Goal: Entertainment & Leisure: Consume media (video, audio)

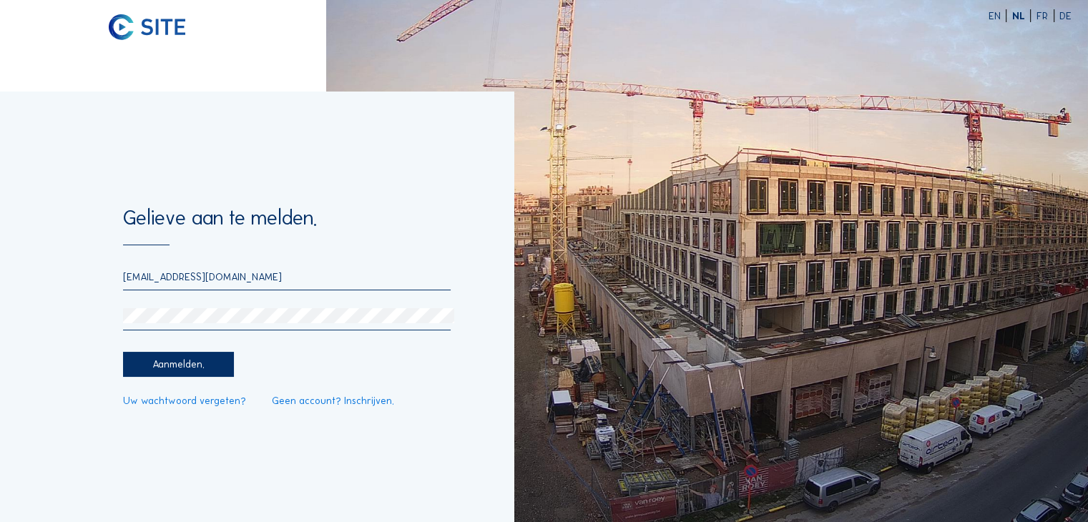
click at [556, 167] on img at bounding box center [707, 261] width 762 height 522
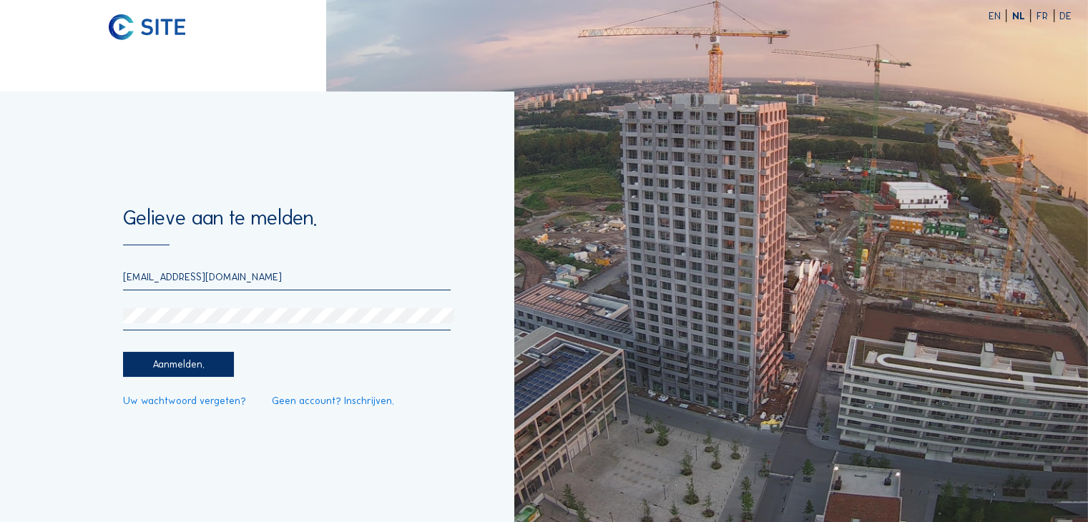
click at [193, 284] on div "[EMAIL_ADDRESS][DOMAIN_NAME]" at bounding box center [287, 280] width 328 height 20
click at [187, 276] on input "[EMAIL_ADDRESS][DOMAIN_NAME]" at bounding box center [287, 276] width 328 height 13
type input "[EMAIL_ADDRESS][DOMAIN_NAME]"
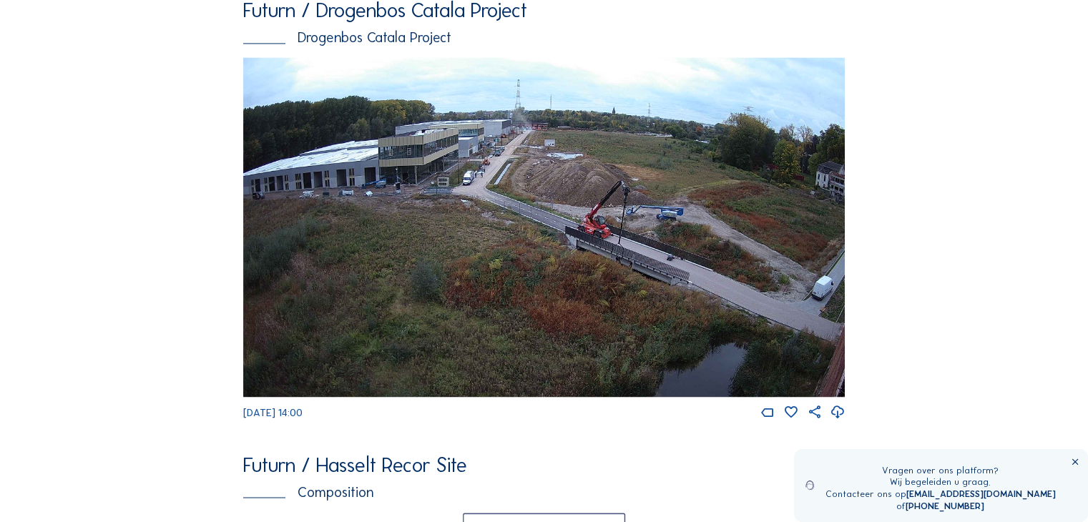
scroll to position [2275, 0]
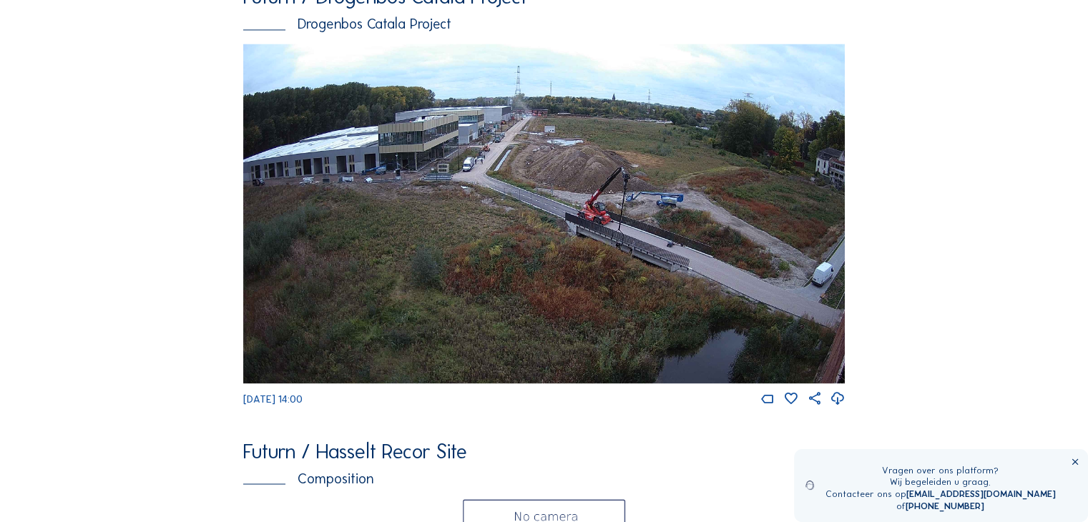
click at [395, 179] on img at bounding box center [544, 214] width 602 height 341
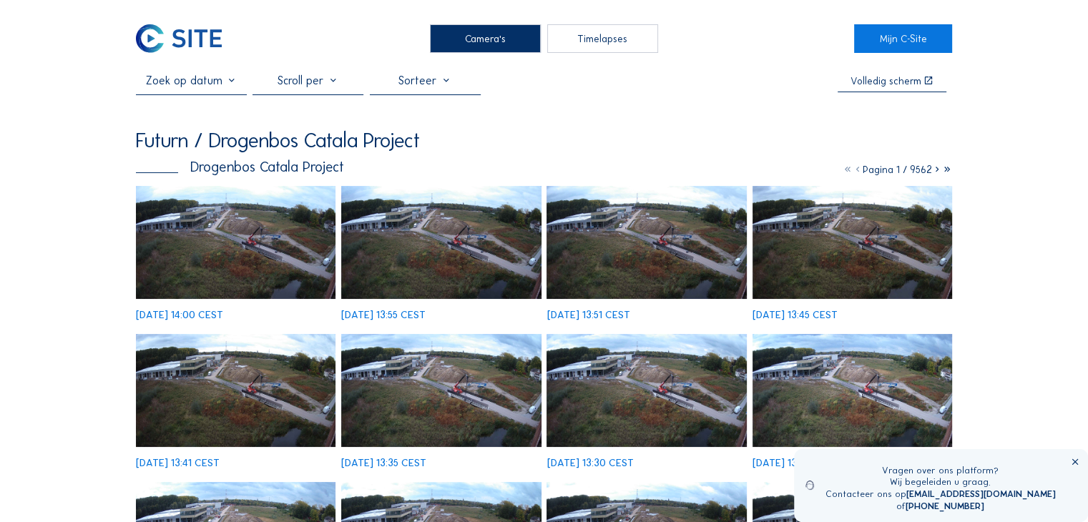
click at [246, 261] on img at bounding box center [236, 242] width 200 height 113
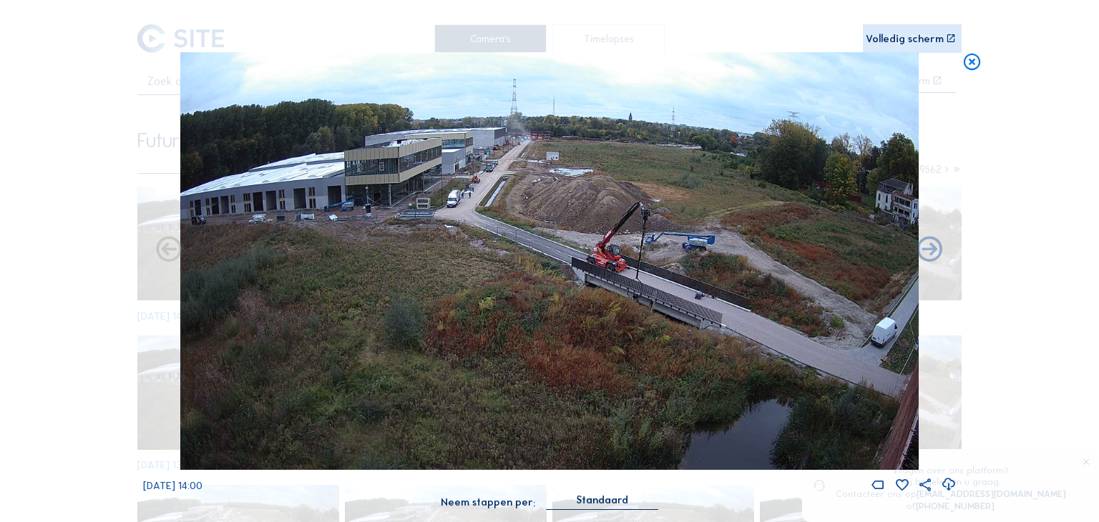
click at [968, 64] on icon at bounding box center [972, 62] width 20 height 21
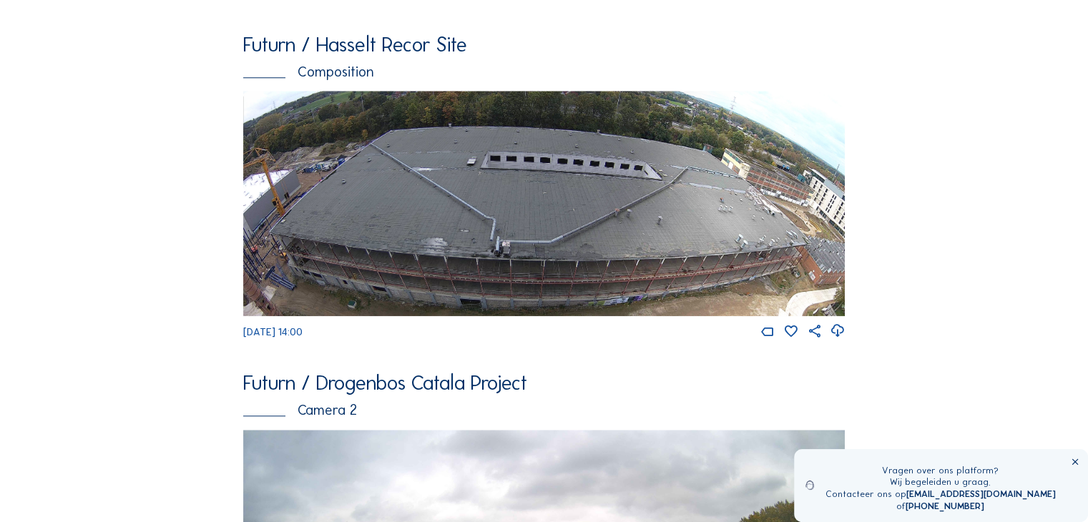
scroll to position [1452, 0]
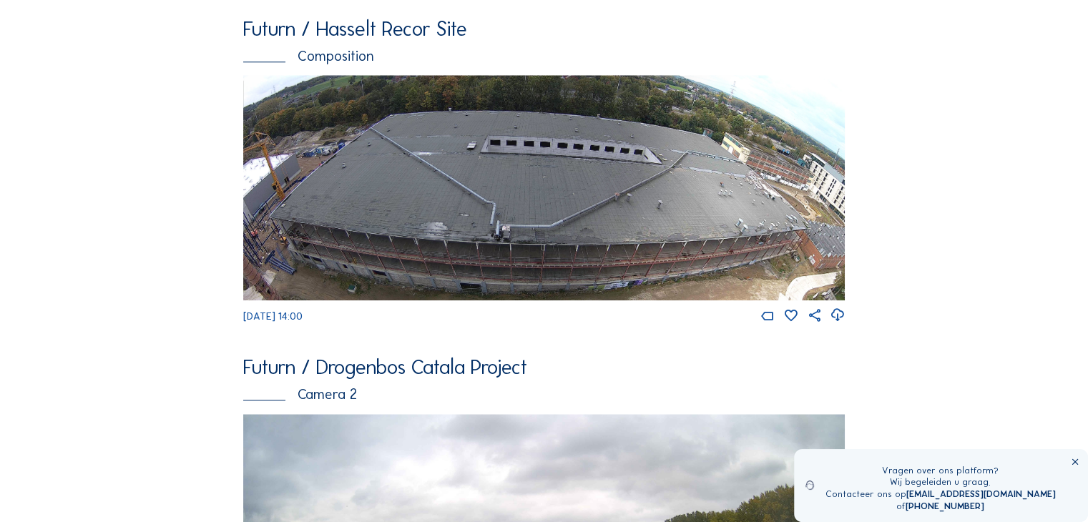
click at [979, 212] on div "Camera's Timelapses Mijn C-Site Feed Fotoshow Kaart Zoeken Volledig [PERSON_NAM…" at bounding box center [544, 263] width 1088 height 3431
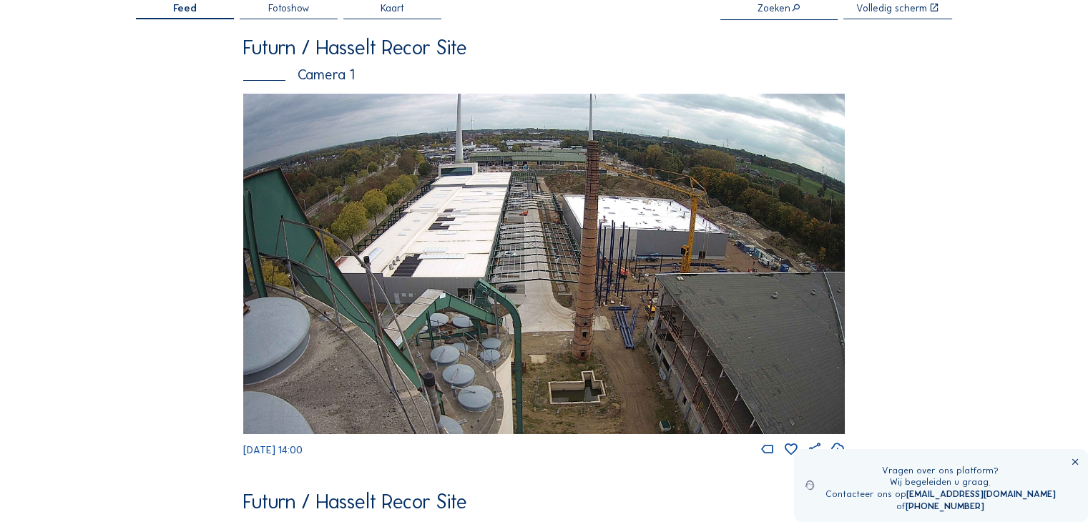
scroll to position [0, 0]
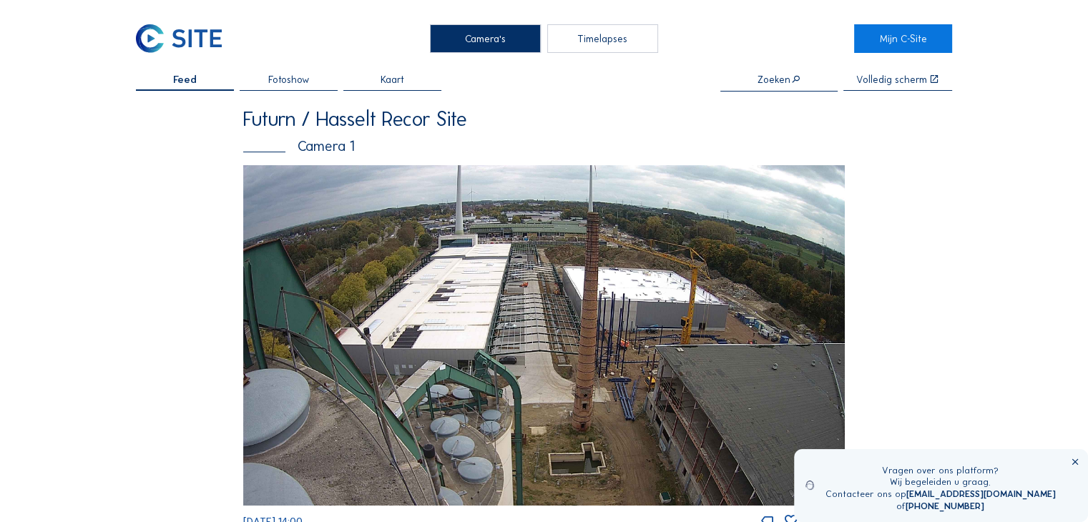
click at [283, 76] on span "Fotoshow" at bounding box center [288, 79] width 41 height 10
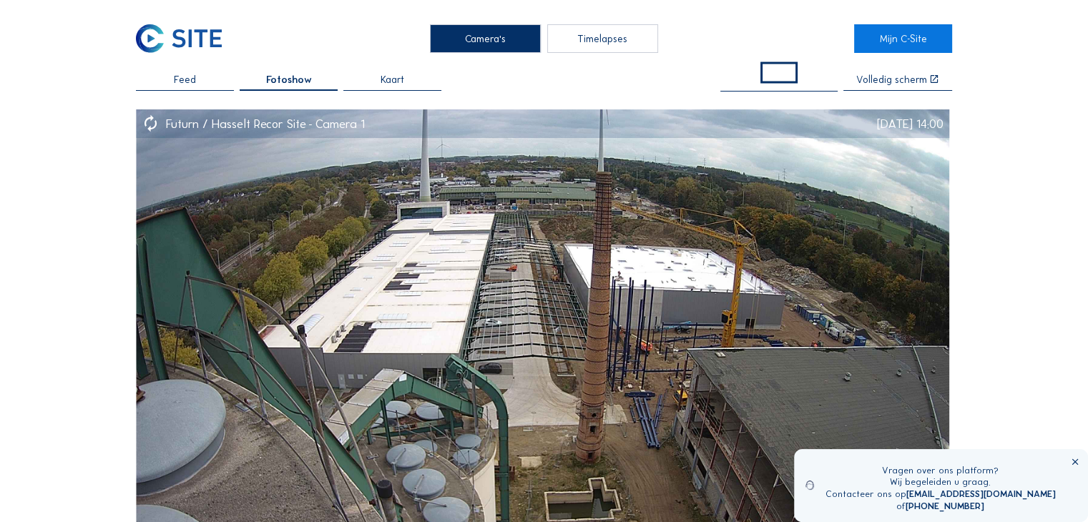
click at [622, 42] on div "Timelapses" at bounding box center [602, 38] width 111 height 29
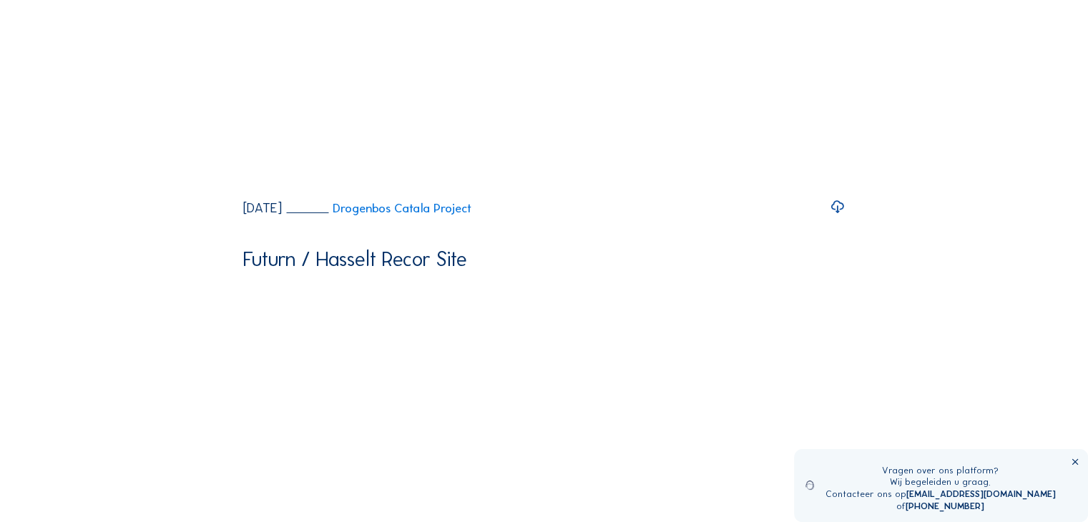
scroll to position [143, 0]
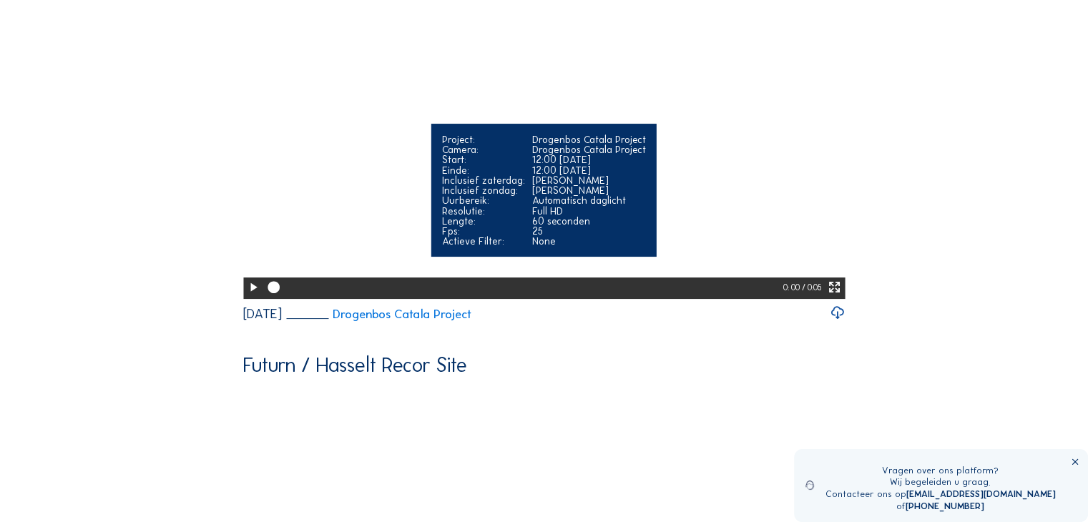
drag, startPoint x: 272, startPoint y: 327, endPoint x: 434, endPoint y: 328, distance: 161.7
click at [434, 299] on div at bounding box center [523, 288] width 519 height 21
click at [248, 296] on icon at bounding box center [253, 287] width 14 height 17
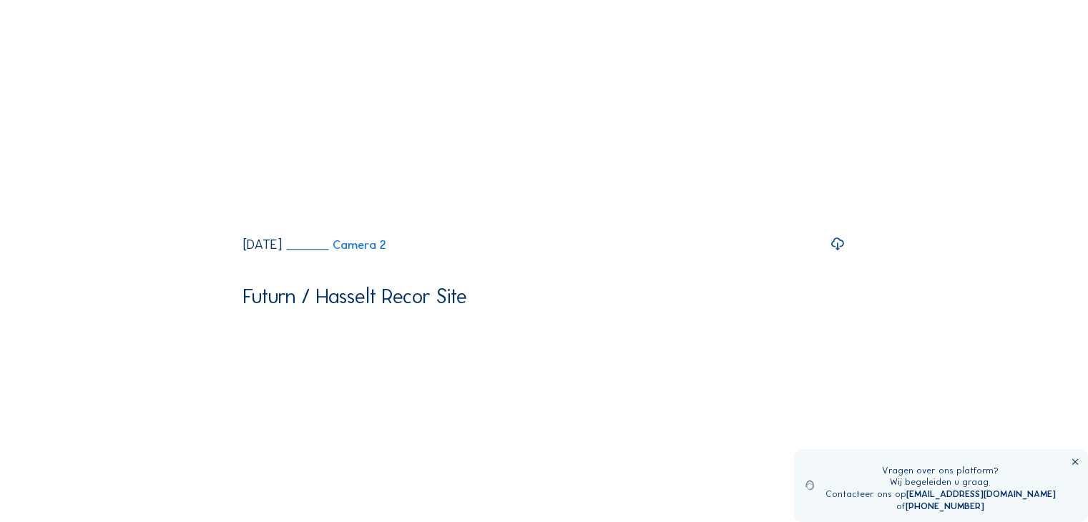
scroll to position [1502, 0]
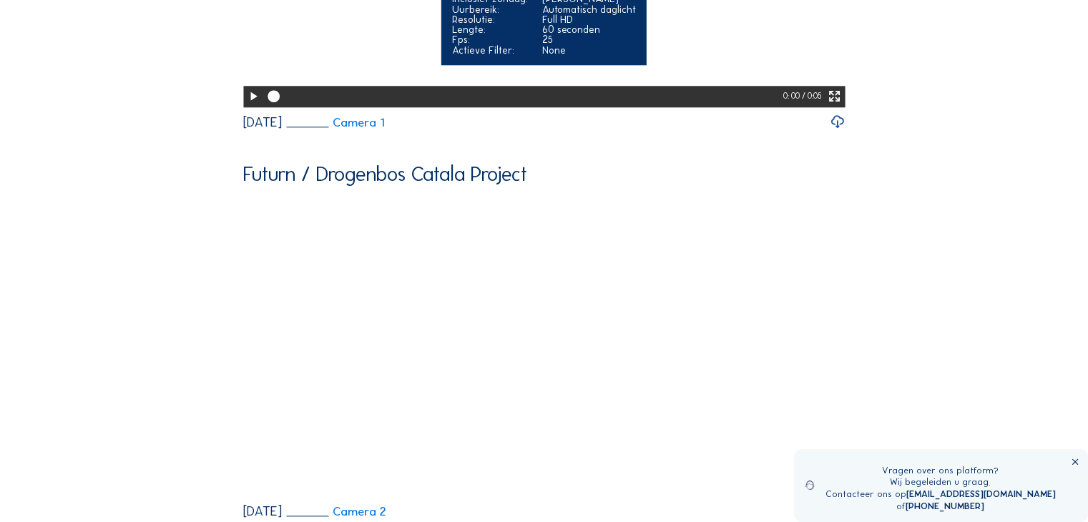
click at [250, 105] on icon at bounding box center [253, 96] width 14 height 17
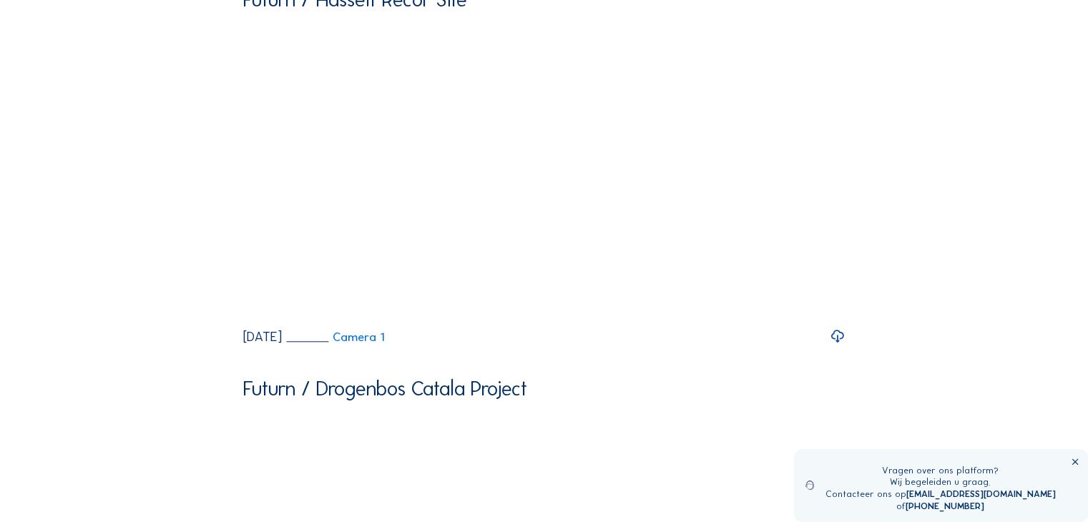
scroll to position [1359, 0]
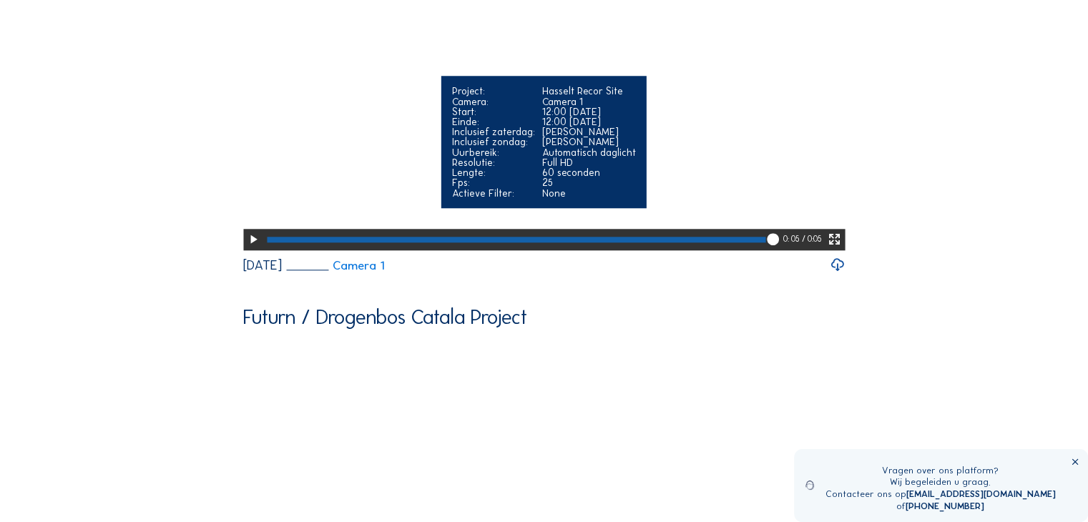
click at [252, 248] on icon at bounding box center [253, 239] width 14 height 17
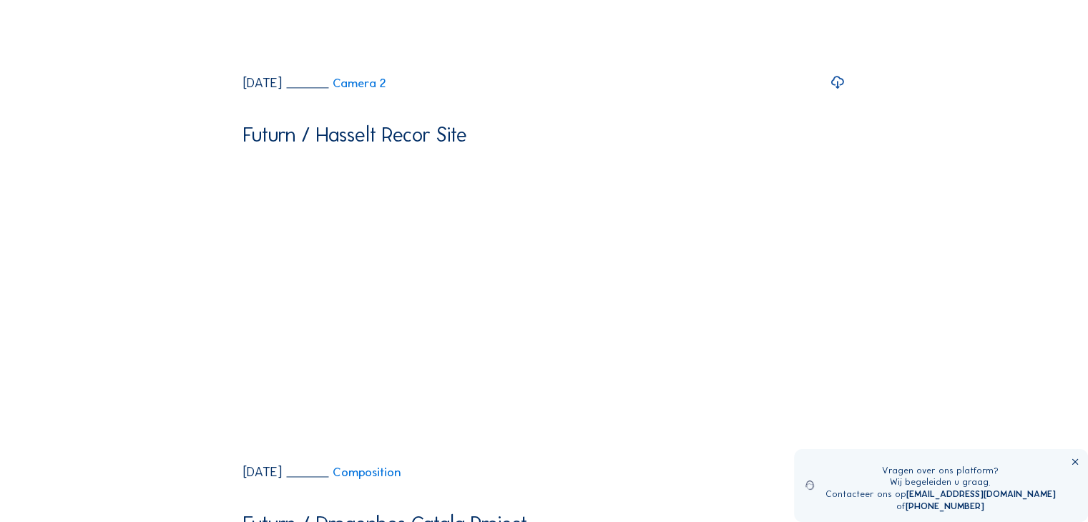
scroll to position [1932, 0]
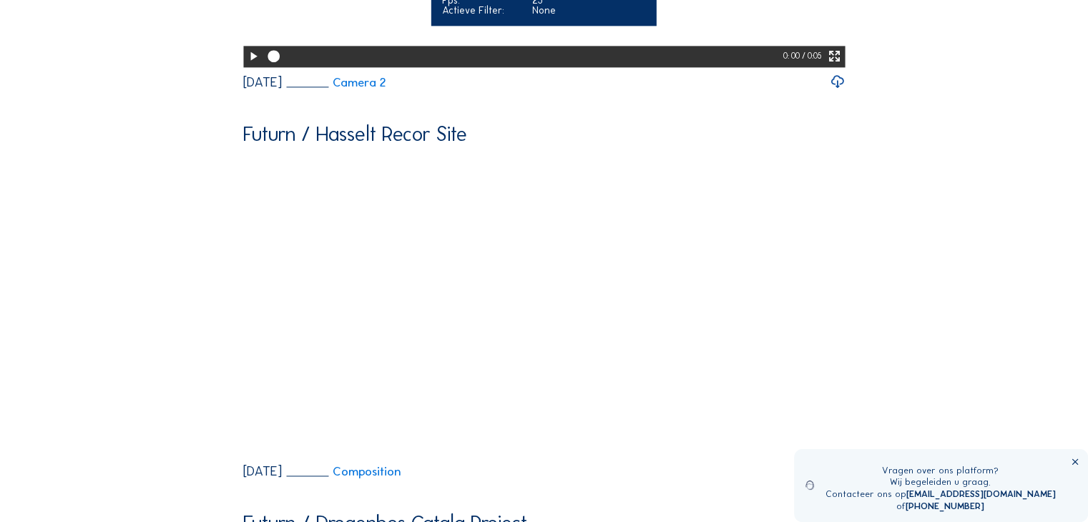
click at [255, 65] on icon at bounding box center [253, 56] width 14 height 17
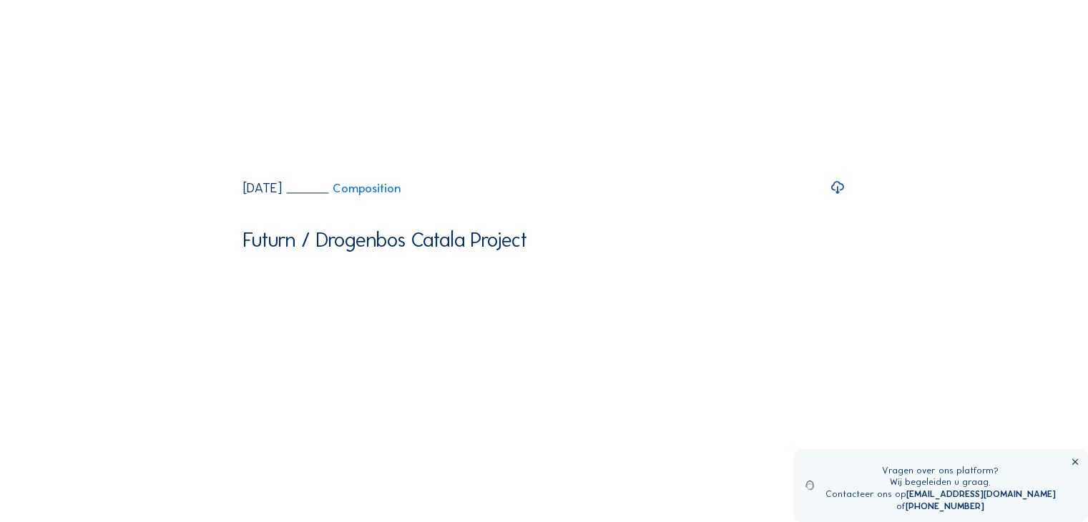
scroll to position [2218, 0]
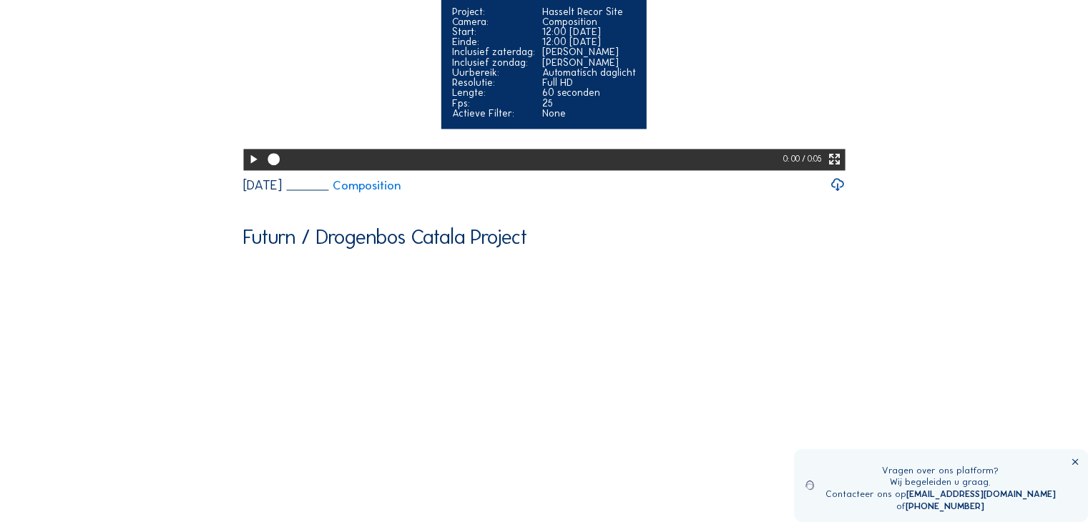
click at [252, 168] on icon at bounding box center [253, 159] width 14 height 17
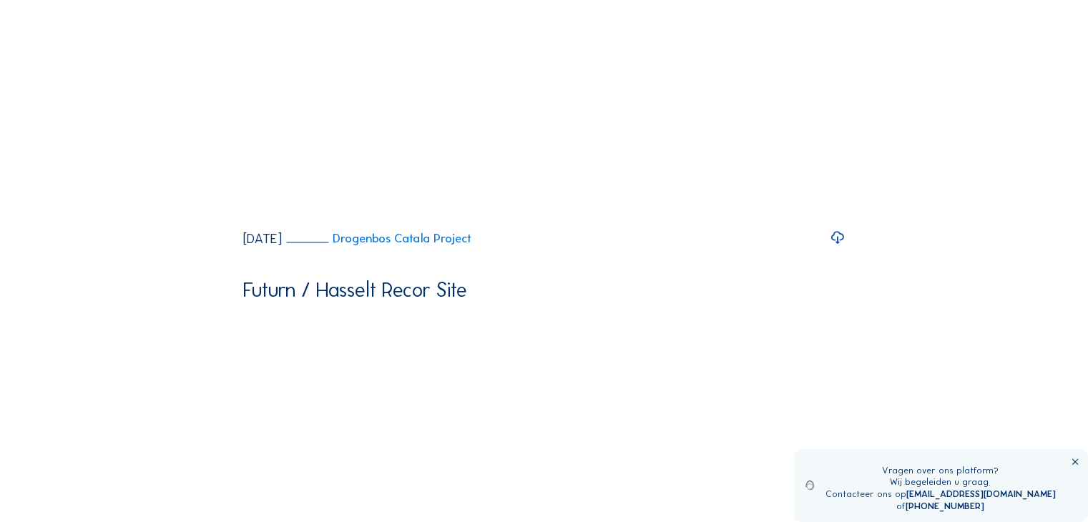
scroll to position [2576, 0]
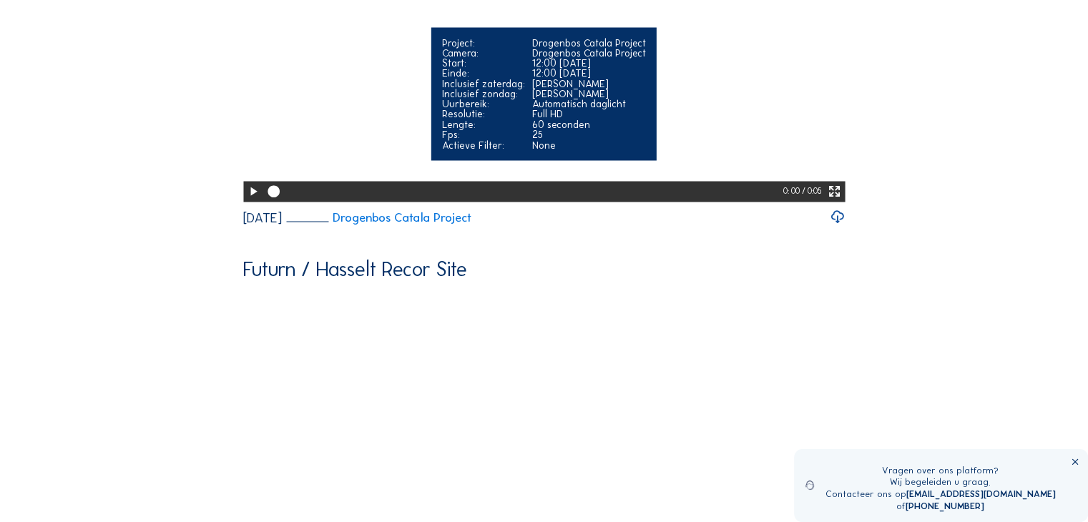
click at [252, 200] on icon at bounding box center [253, 190] width 14 height 17
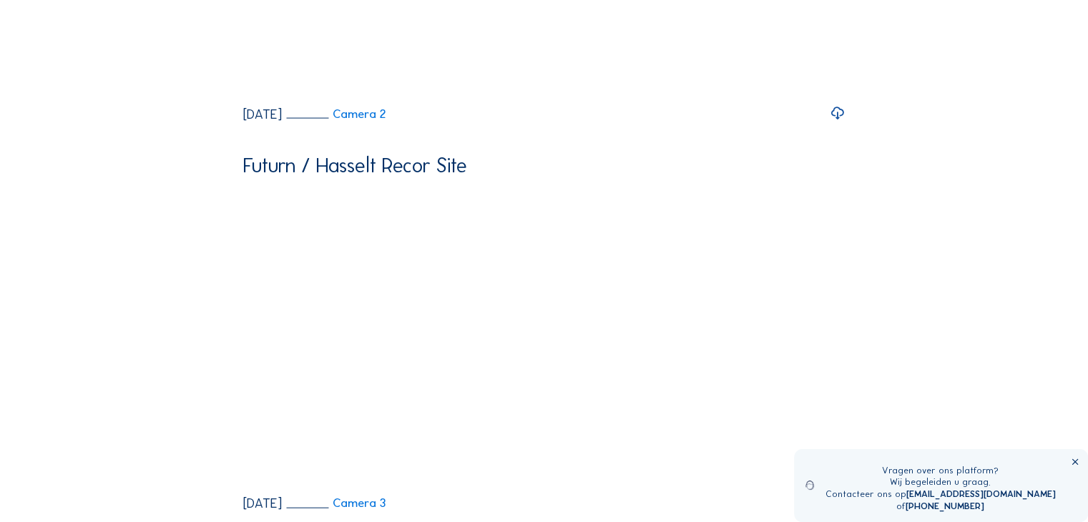
scroll to position [3076, 0]
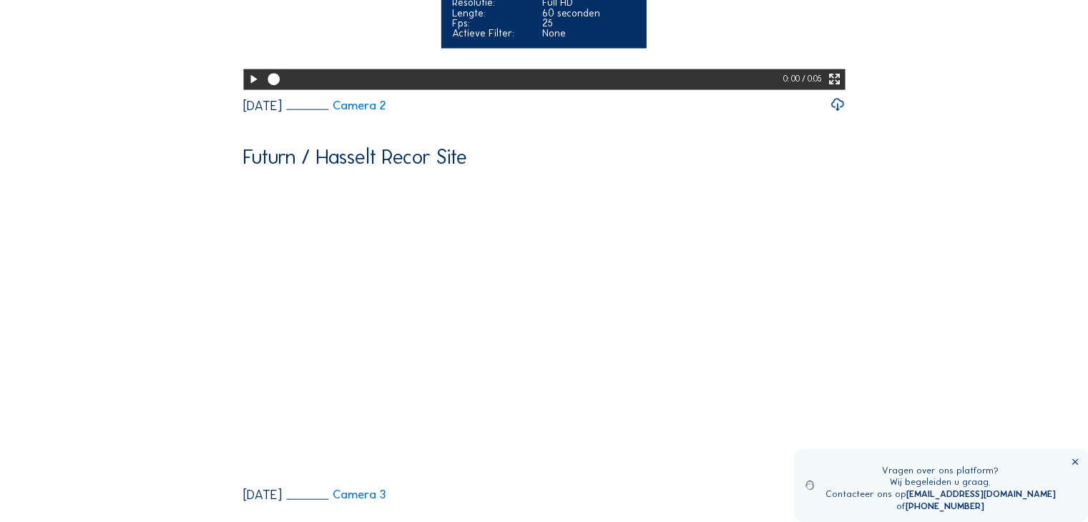
click at [249, 88] on icon at bounding box center [253, 79] width 14 height 17
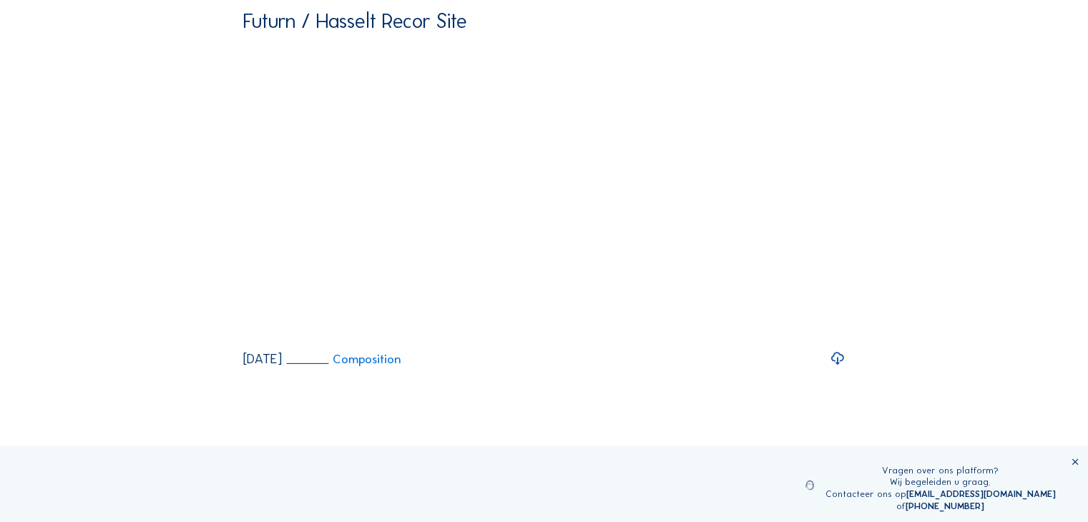
scroll to position [4364, 0]
